Goal: Check status: Check status

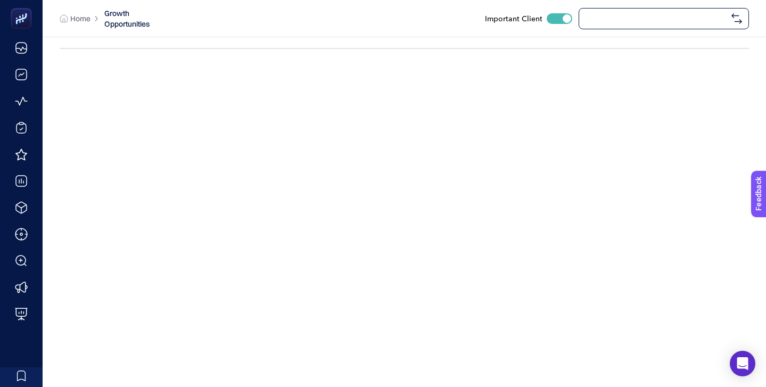
checkbox input "true"
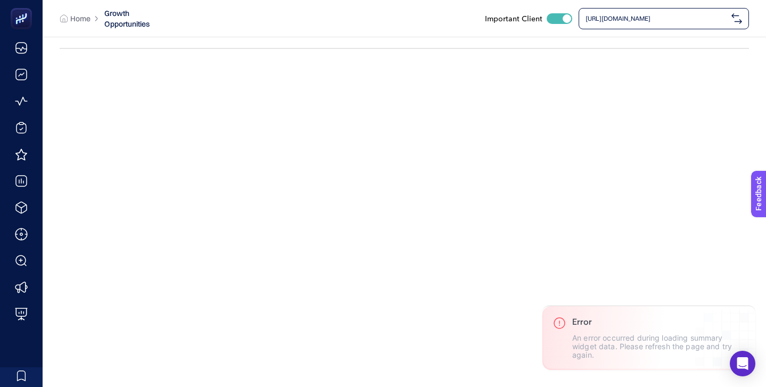
click at [613, 17] on span "[URL][DOMAIN_NAME]" at bounding box center [656, 18] width 142 height 9
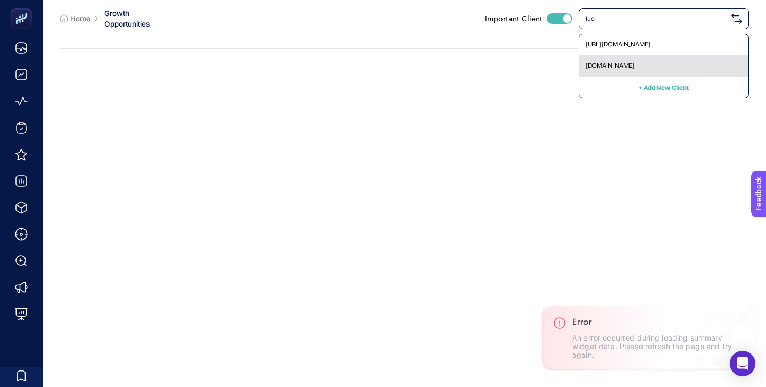
type input "luo"
click at [614, 66] on div "[DOMAIN_NAME]" at bounding box center [663, 65] width 169 height 21
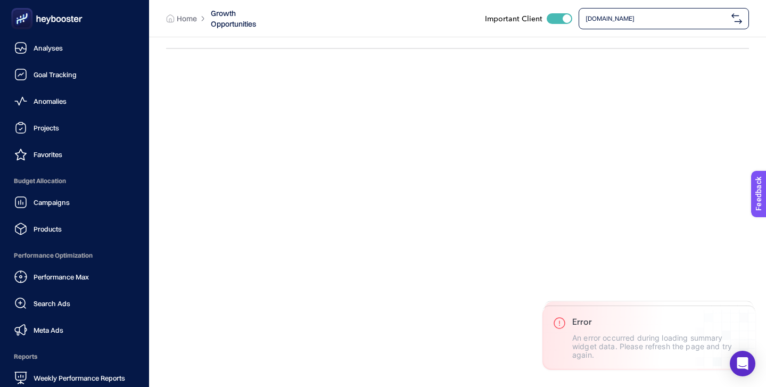
scroll to position [104, 0]
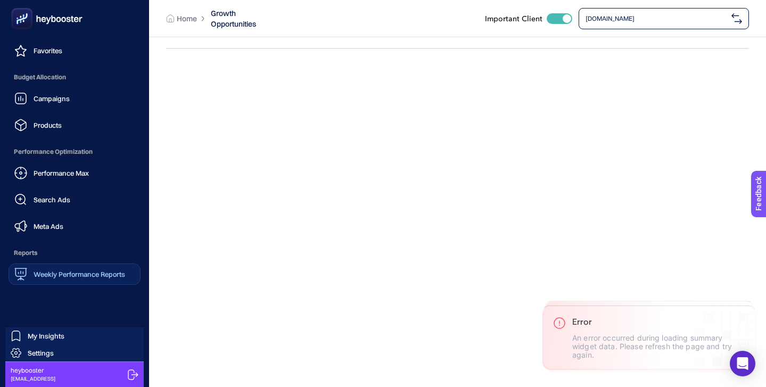
click at [94, 269] on div "Weekly Performance Reports" at bounding box center [69, 274] width 111 height 13
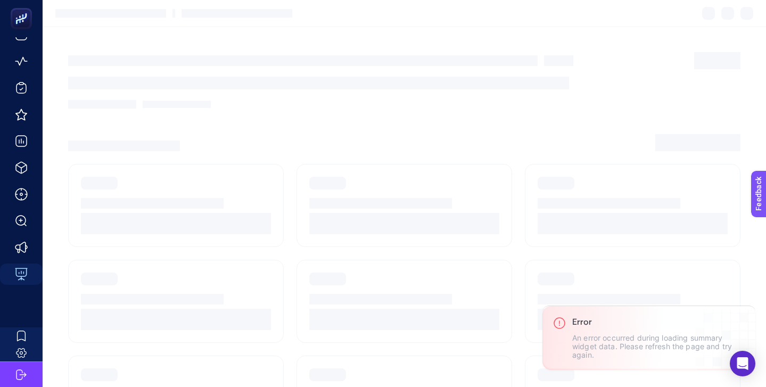
scroll to position [40, 0]
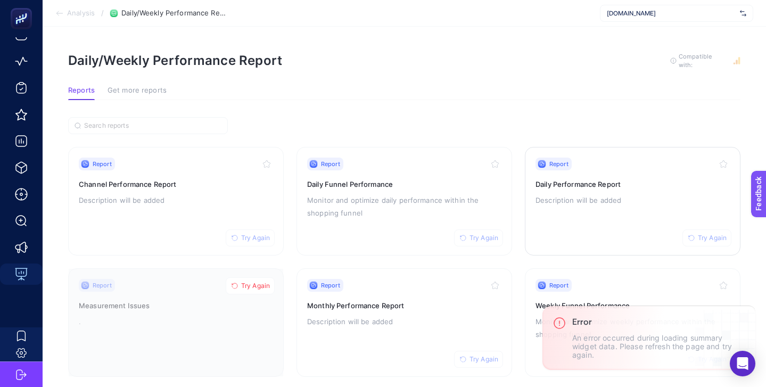
click at [571, 189] on div "Report Try Again Daily Performance Report Description will be added" at bounding box center [632, 200] width 194 height 87
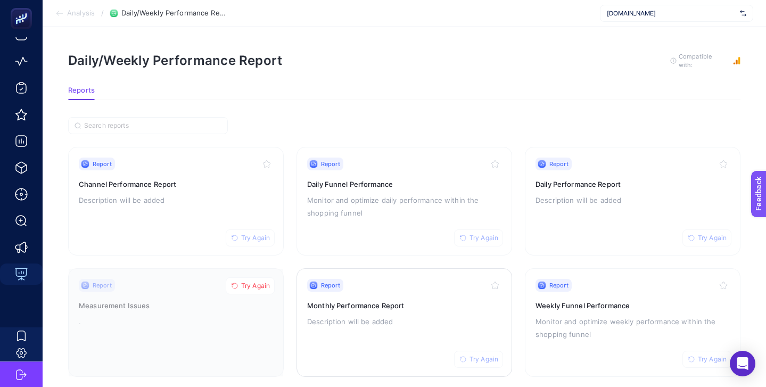
click at [425, 286] on div "Report Try Again" at bounding box center [404, 285] width 194 height 13
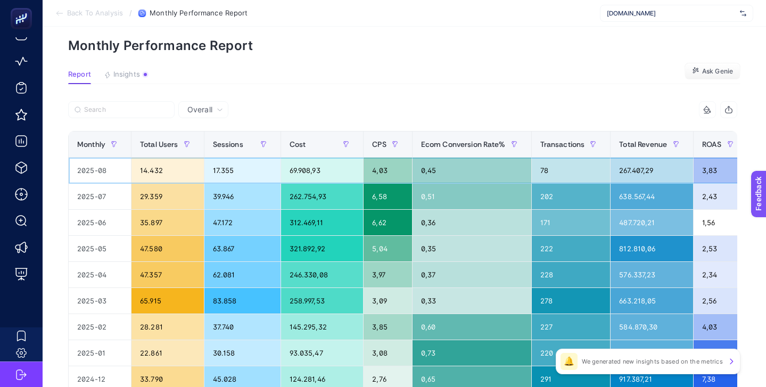
click at [304, 169] on div "69.908,93" at bounding box center [322, 170] width 82 height 26
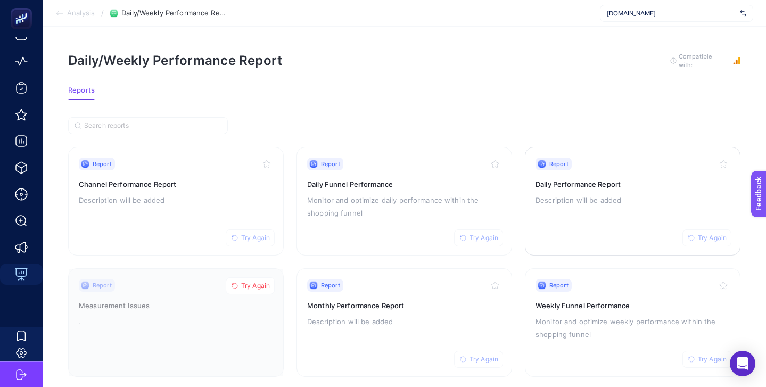
click at [554, 190] on div "Report Try Again Daily Performance Report Description will be added" at bounding box center [632, 200] width 194 height 87
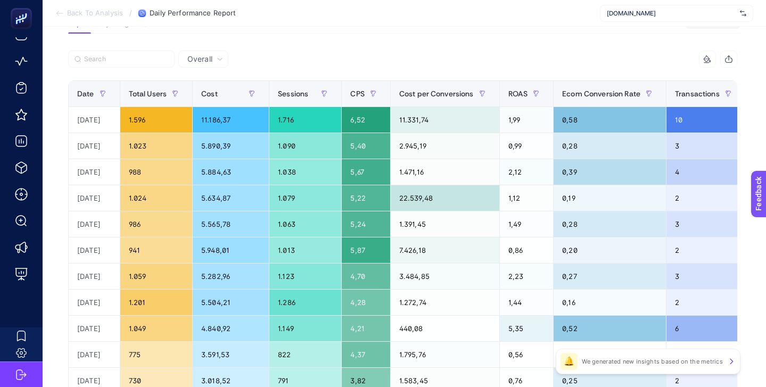
scroll to position [88, 0]
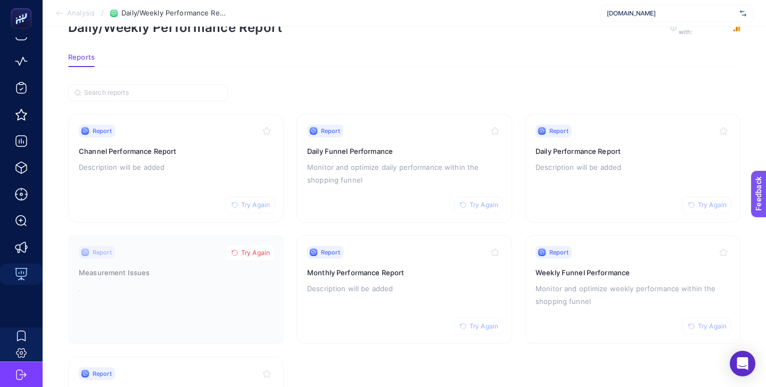
scroll to position [50, 0]
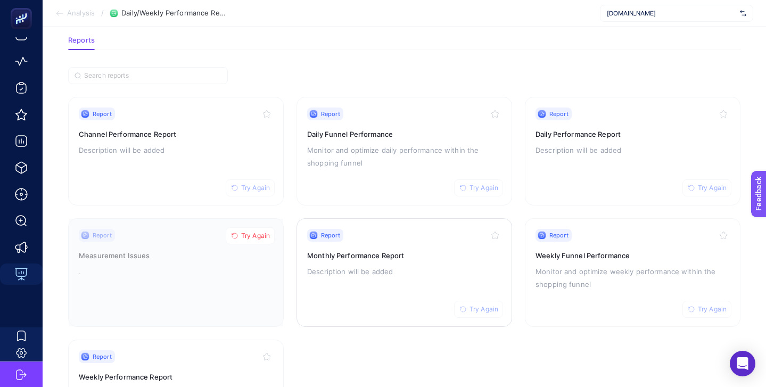
click at [387, 254] on h3 "Monthly Performance Report" at bounding box center [404, 255] width 194 height 11
